Goal: Task Accomplishment & Management: Manage account settings

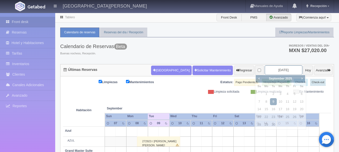
click at [273, 71] on input "2025-09-09" at bounding box center [284, 69] width 38 height 9
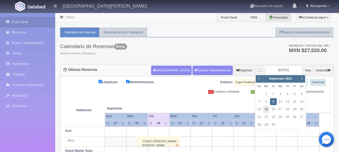
click at [269, 110] on link "15" at bounding box center [266, 109] width 7 height 7
type input "[DATE]"
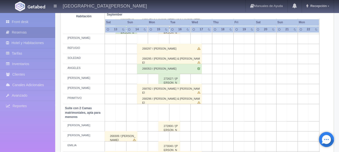
scroll to position [276, 0]
click at [163, 39] on td at bounding box center [164, 39] width 11 height 10
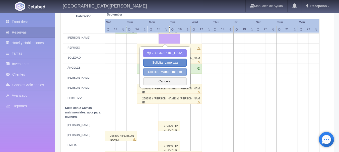
click at [171, 72] on button "Solicitar Mantenimiento" at bounding box center [164, 72] width 43 height 8
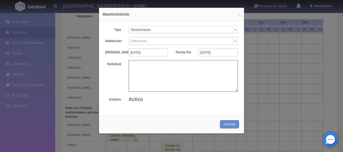
click at [171, 72] on textarea at bounding box center [182, 75] width 109 height 31
click at [238, 16] on button "×" at bounding box center [239, 15] width 2 height 4
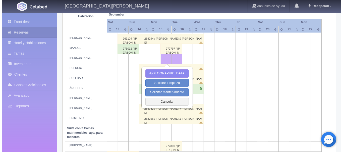
scroll to position [255, 0]
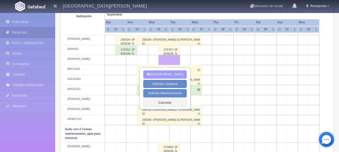
click at [170, 74] on button "[GEOGRAPHIC_DATA]" at bounding box center [164, 75] width 43 height 8
type input "[DATE]"
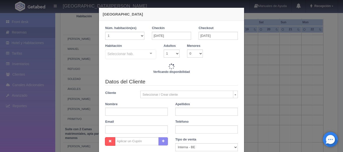
checkbox input "false"
type input "3860.00"
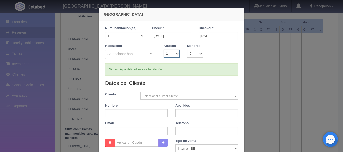
click at [174, 54] on select "1 2 3 4 5 6 7 8 9 10" at bounding box center [172, 54] width 16 height 8
checkbox input "false"
select select "2"
click at [164, 50] on select "1 2 3 4 5 6 7 8 9 10" at bounding box center [172, 54] width 16 height 8
checkbox input "false"
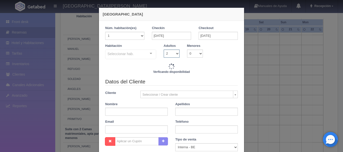
type input "3860.00"
checkbox input "false"
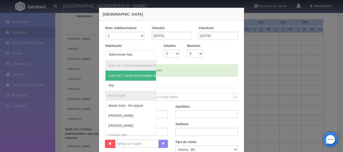
click at [150, 54] on div at bounding box center [151, 54] width 10 height 8
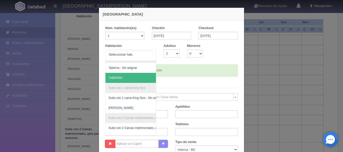
scroll to position [190, 0]
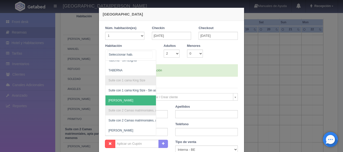
click at [124, 96] on span "[PERSON_NAME]" at bounding box center [154, 101] width 99 height 10
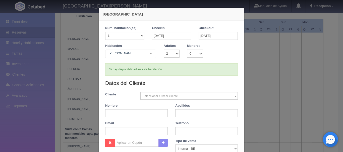
checkbox input "false"
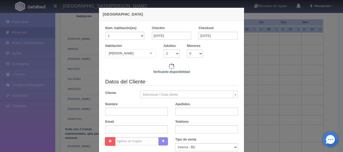
type input "3860.00"
checkbox input "false"
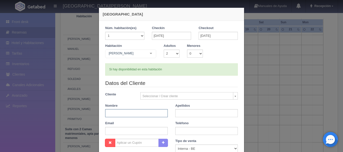
click at [146, 110] on input "text" at bounding box center [136, 113] width 62 height 8
type input "[PERSON_NAME]"
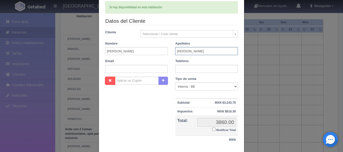
scroll to position [61, 0]
type input "[PERSON_NAME]"
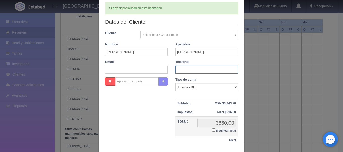
click at [192, 70] on input "text" at bounding box center [206, 70] width 62 height 8
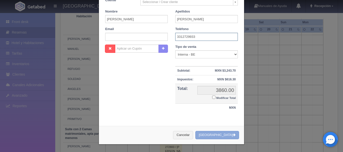
type input "3312729933"
click at [221, 135] on button "[GEOGRAPHIC_DATA]" at bounding box center [217, 135] width 44 height 8
